Goal: Use online tool/utility: Utilize a website feature to perform a specific function

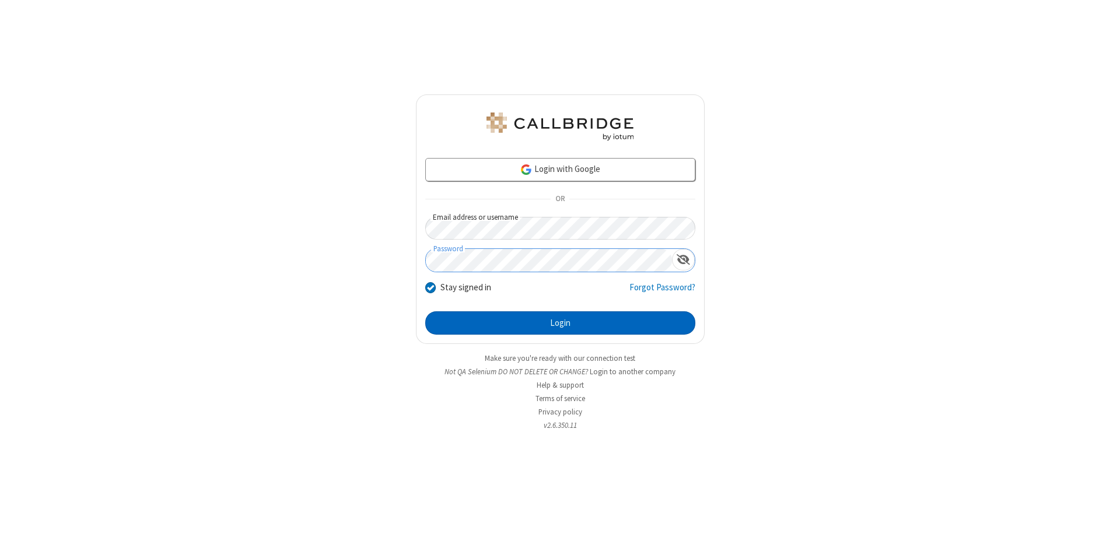
click at [560, 323] on button "Login" at bounding box center [560, 323] width 270 height 23
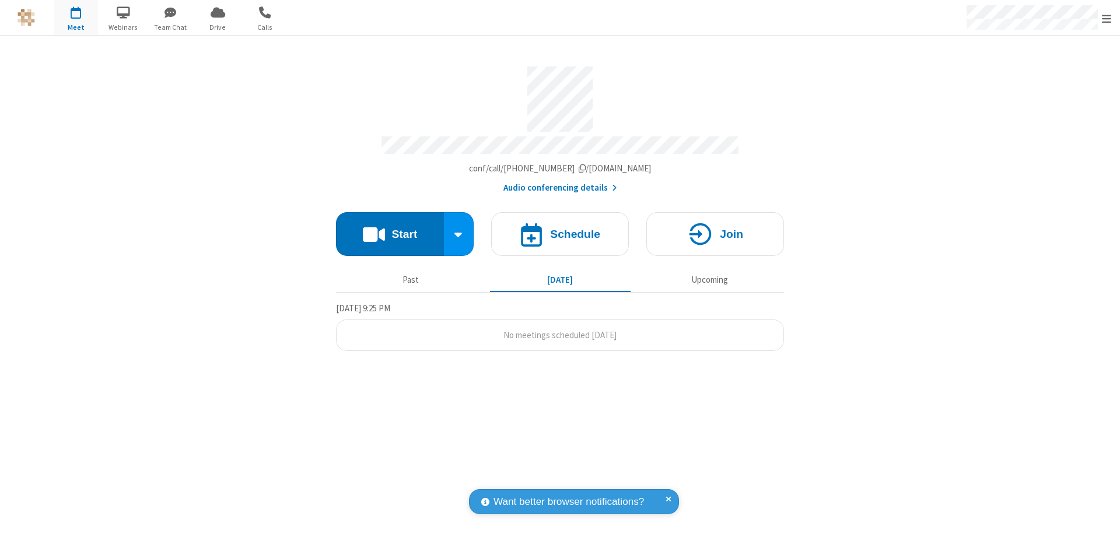
click at [390, 229] on button "Start" at bounding box center [390, 234] width 108 height 44
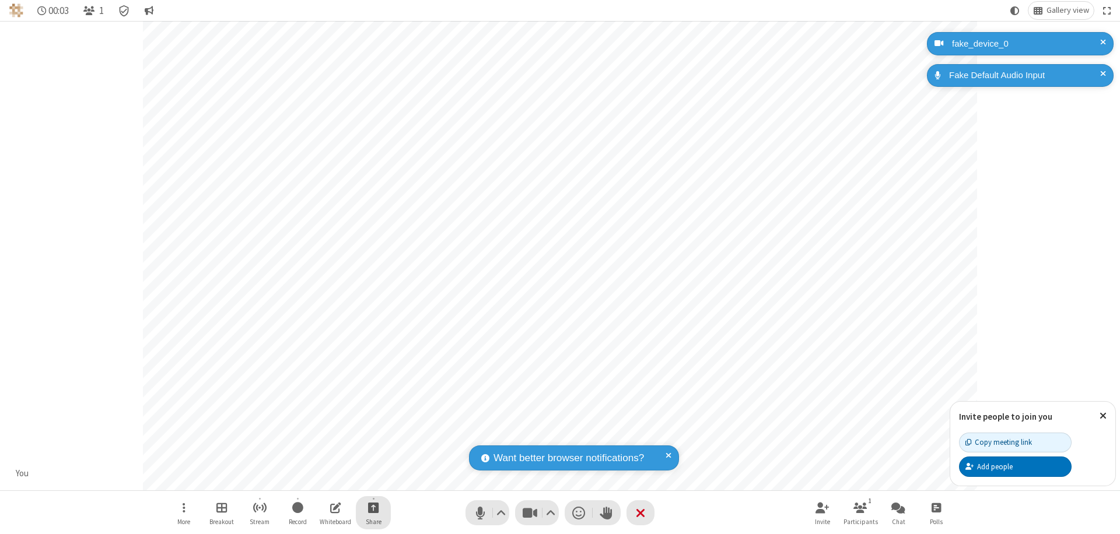
click at [373, 508] on span "Start sharing" at bounding box center [373, 508] width 11 height 15
click at [326, 480] on span "Share my screen" at bounding box center [326, 481] width 13 height 10
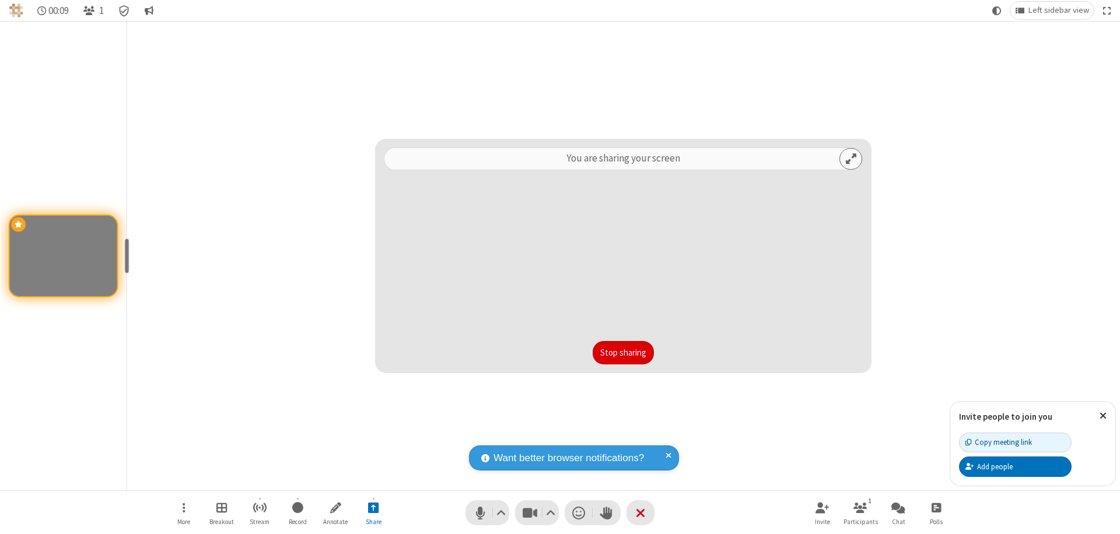
click at [623, 353] on button "Stop sharing" at bounding box center [623, 352] width 61 height 23
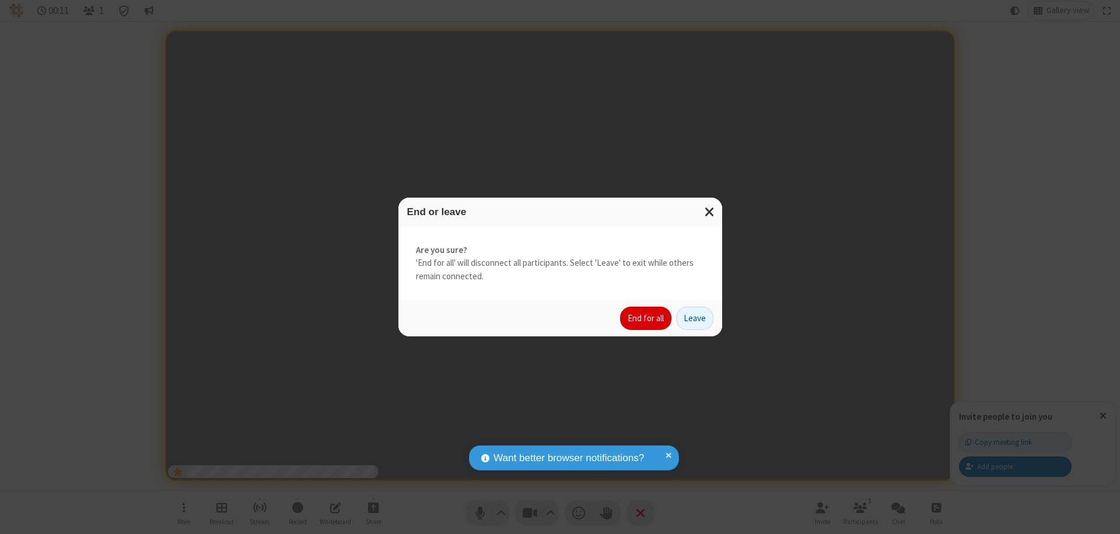
click at [647, 319] on button "End for all" at bounding box center [645, 318] width 51 height 23
